Goal: Information Seeking & Learning: Learn about a topic

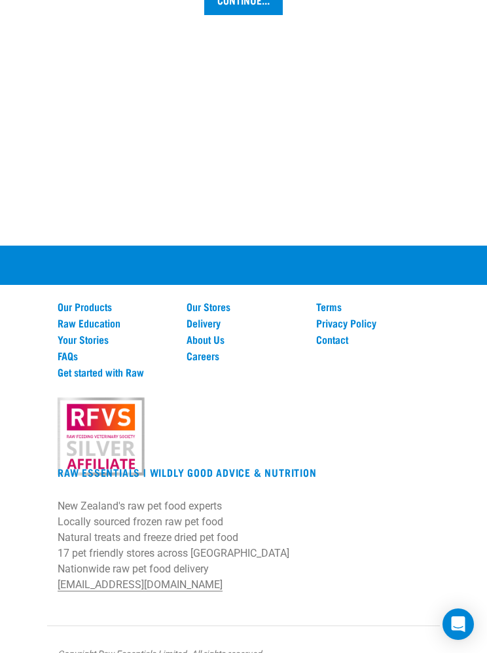
scroll to position [1724, 0]
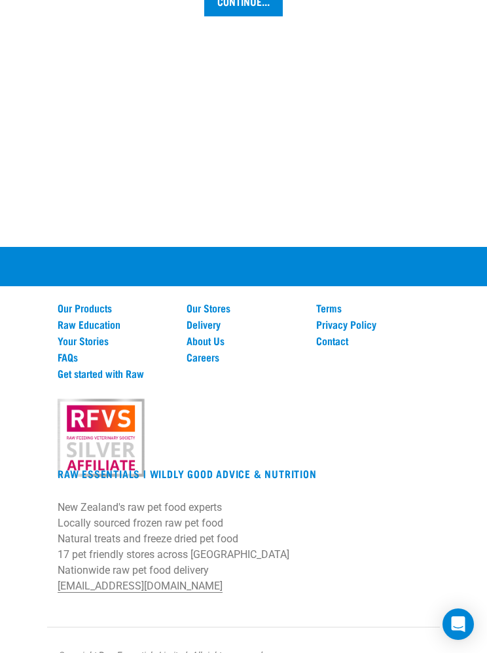
click at [116, 325] on link "Raw Education" at bounding box center [114, 324] width 113 height 12
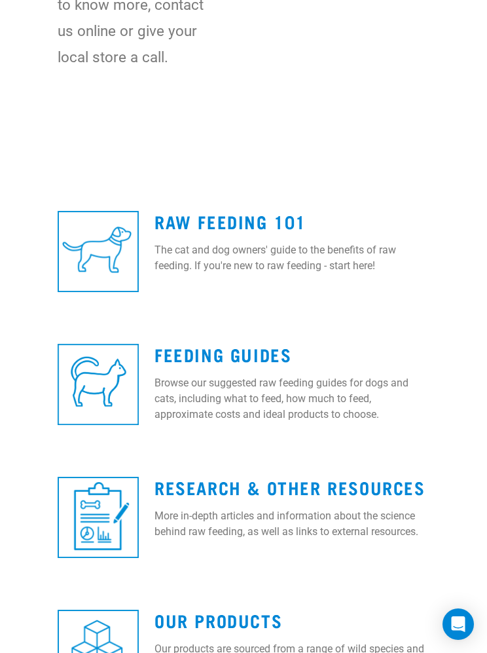
scroll to position [433, 0]
click at [84, 253] on img at bounding box center [98, 251] width 81 height 81
click at [269, 221] on link "Raw Feeding 101" at bounding box center [231, 222] width 152 height 10
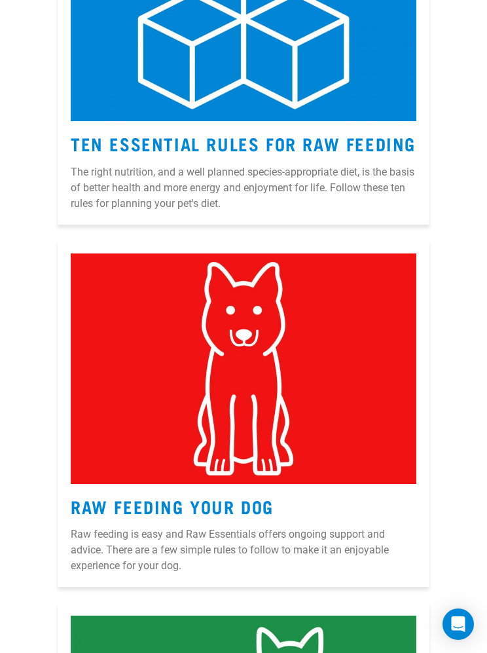
scroll to position [1501, 0]
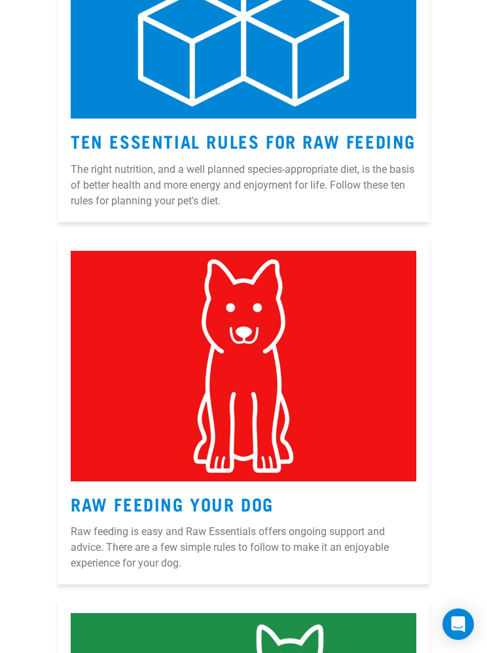
click at [277, 122] on article "Ten Essential Rules for Raw Feeding The right nutrition, and a well planned spe…" at bounding box center [244, 48] width 372 height 347
click at [249, 136] on link "Ten Essential Rules for Raw Feeding" at bounding box center [243, 141] width 345 height 10
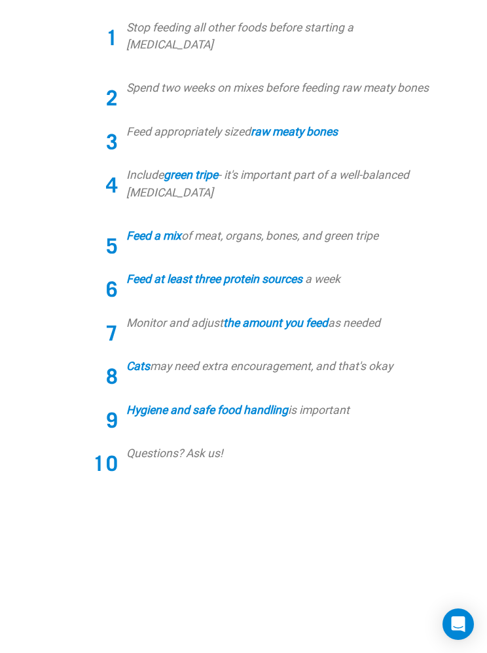
scroll to position [612, 0]
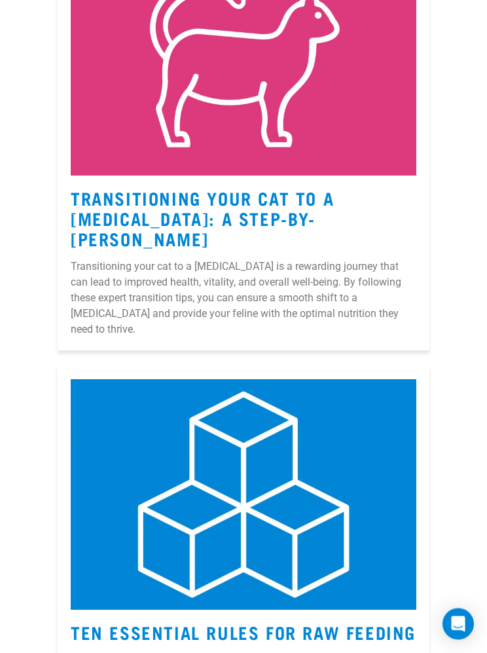
scroll to position [1000, 0]
